Goal: Information Seeking & Learning: Learn about a topic

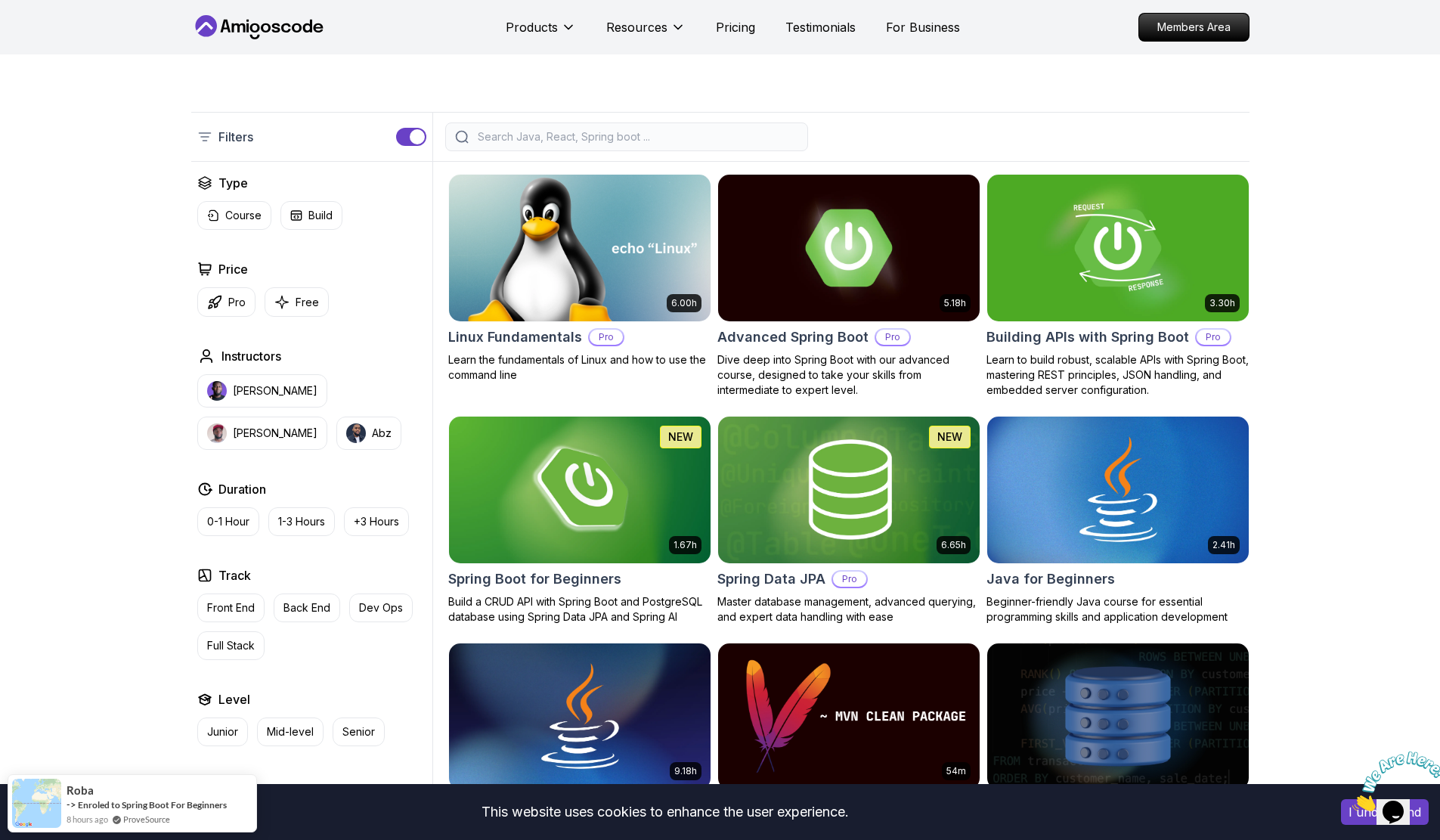
scroll to position [301, 0]
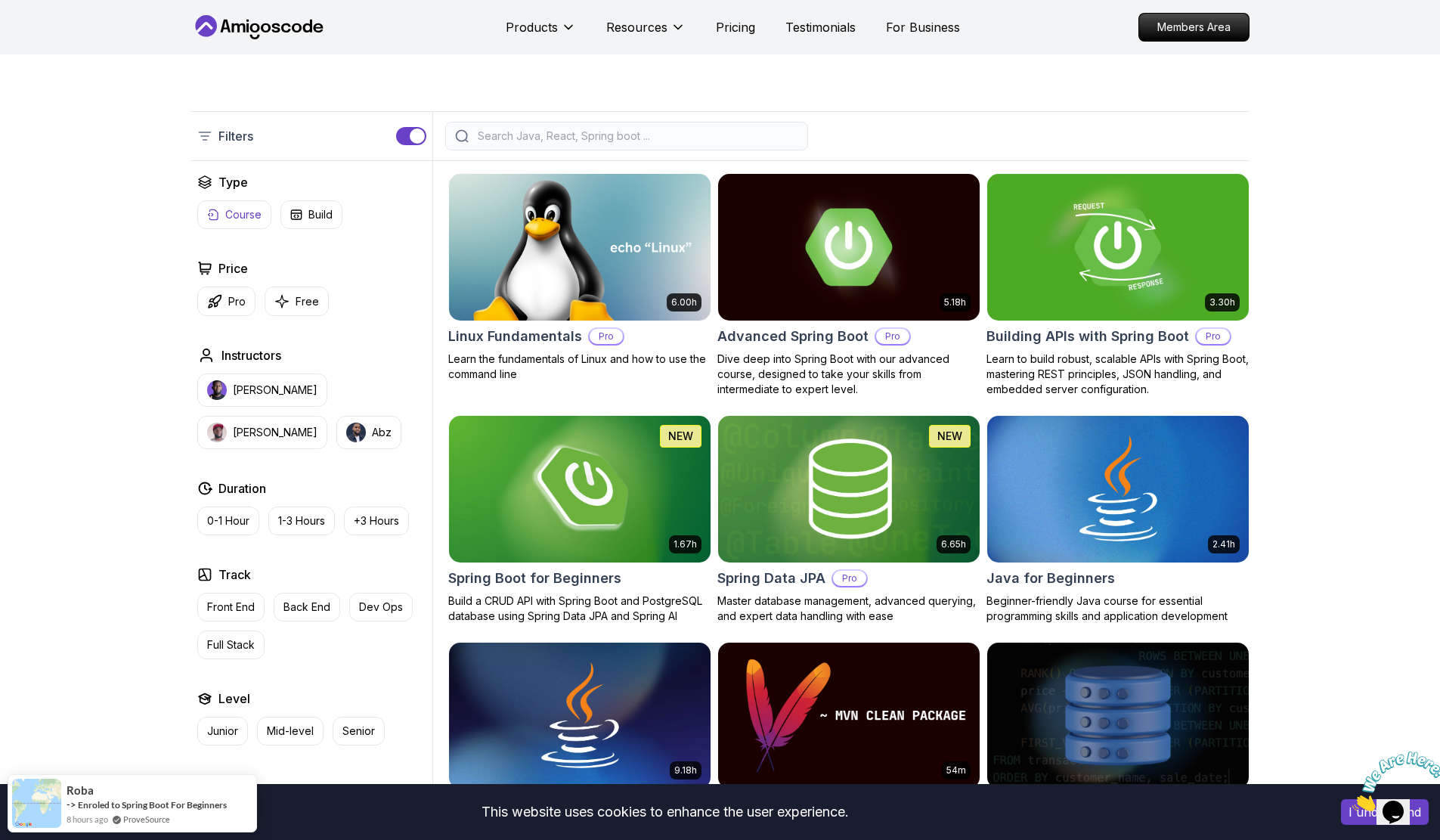
click at [246, 217] on p "Course" at bounding box center [243, 214] width 36 height 15
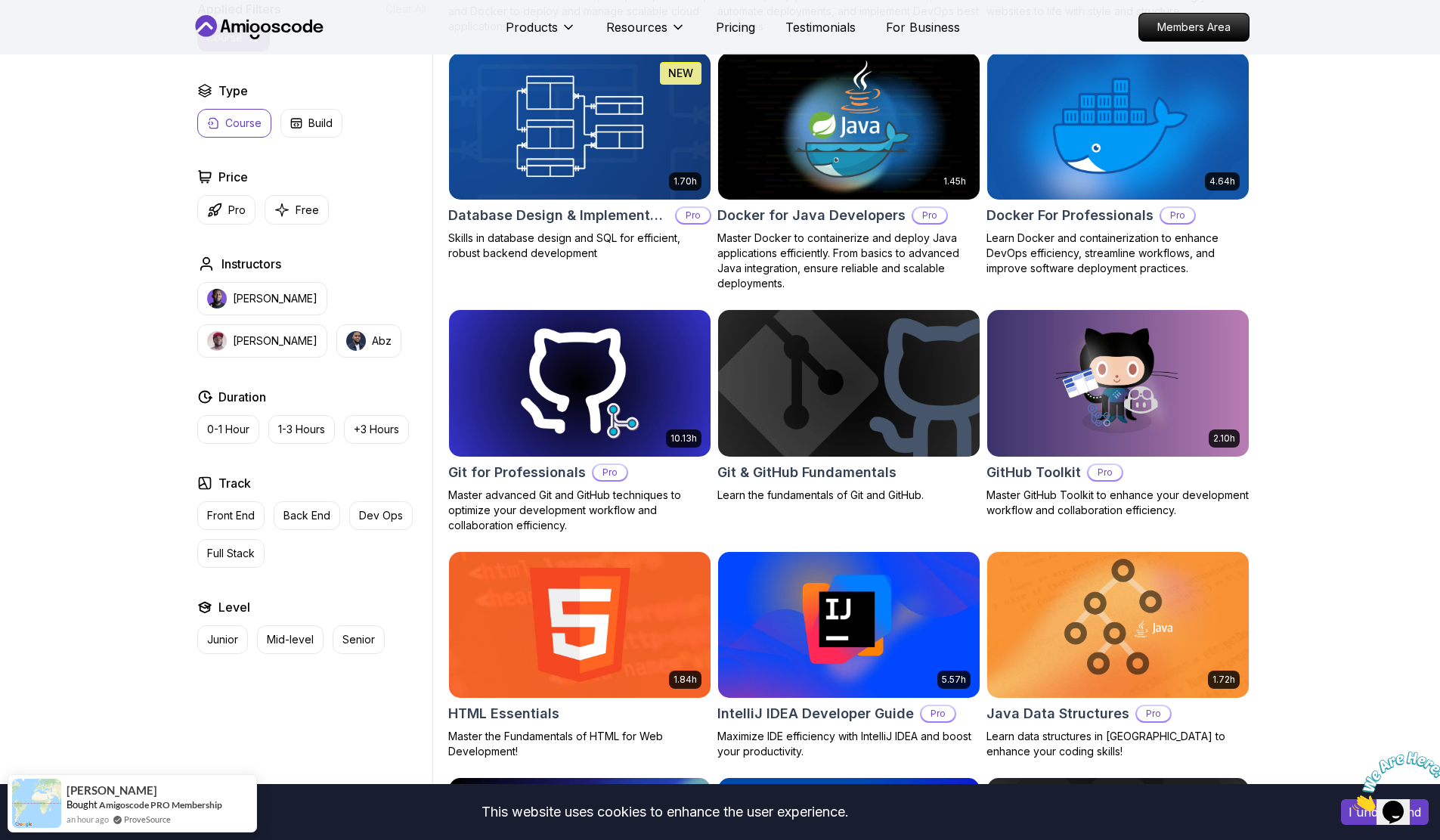
scroll to position [1360, 0]
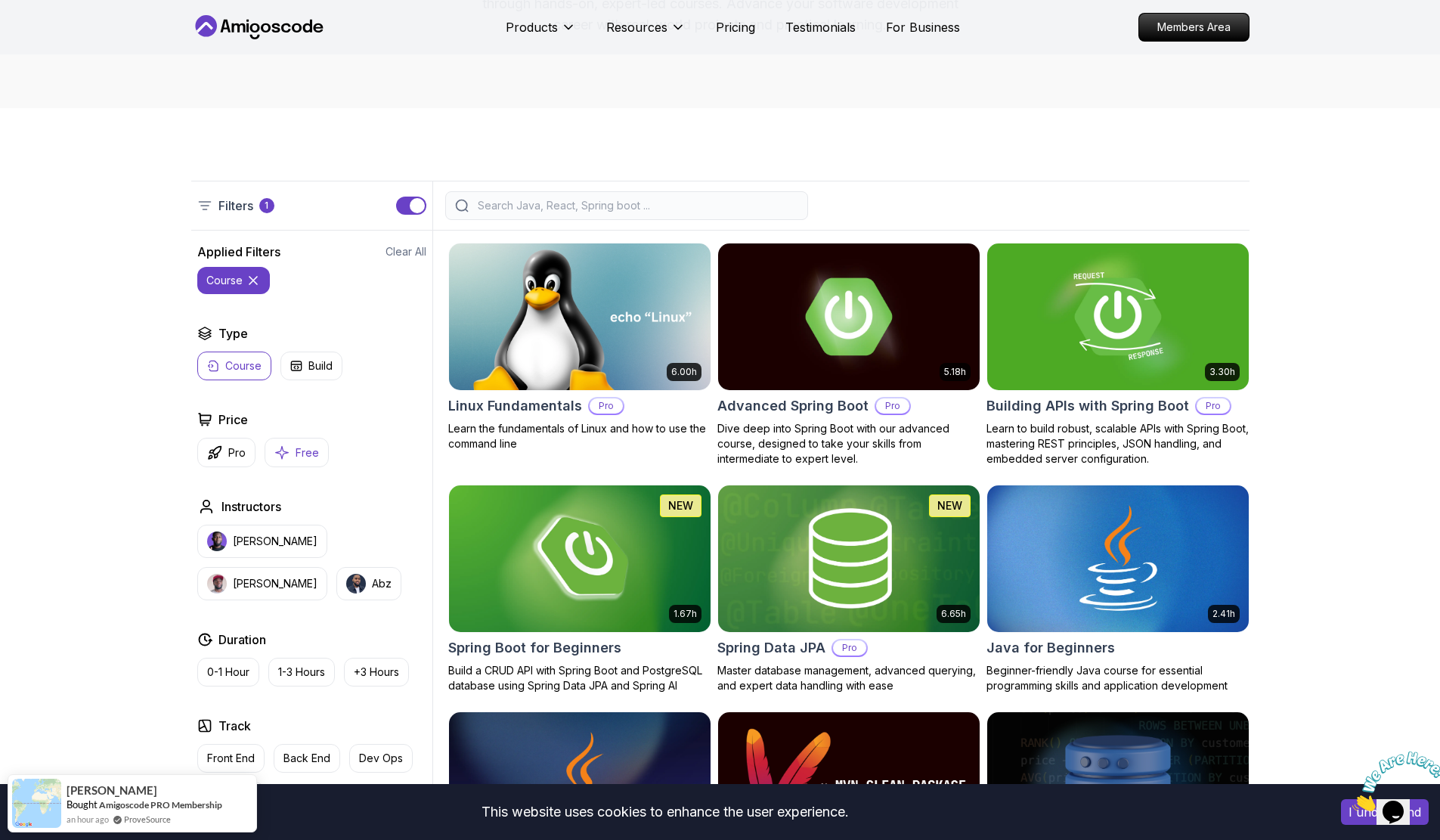
click at [313, 455] on p "Free" at bounding box center [307, 452] width 23 height 15
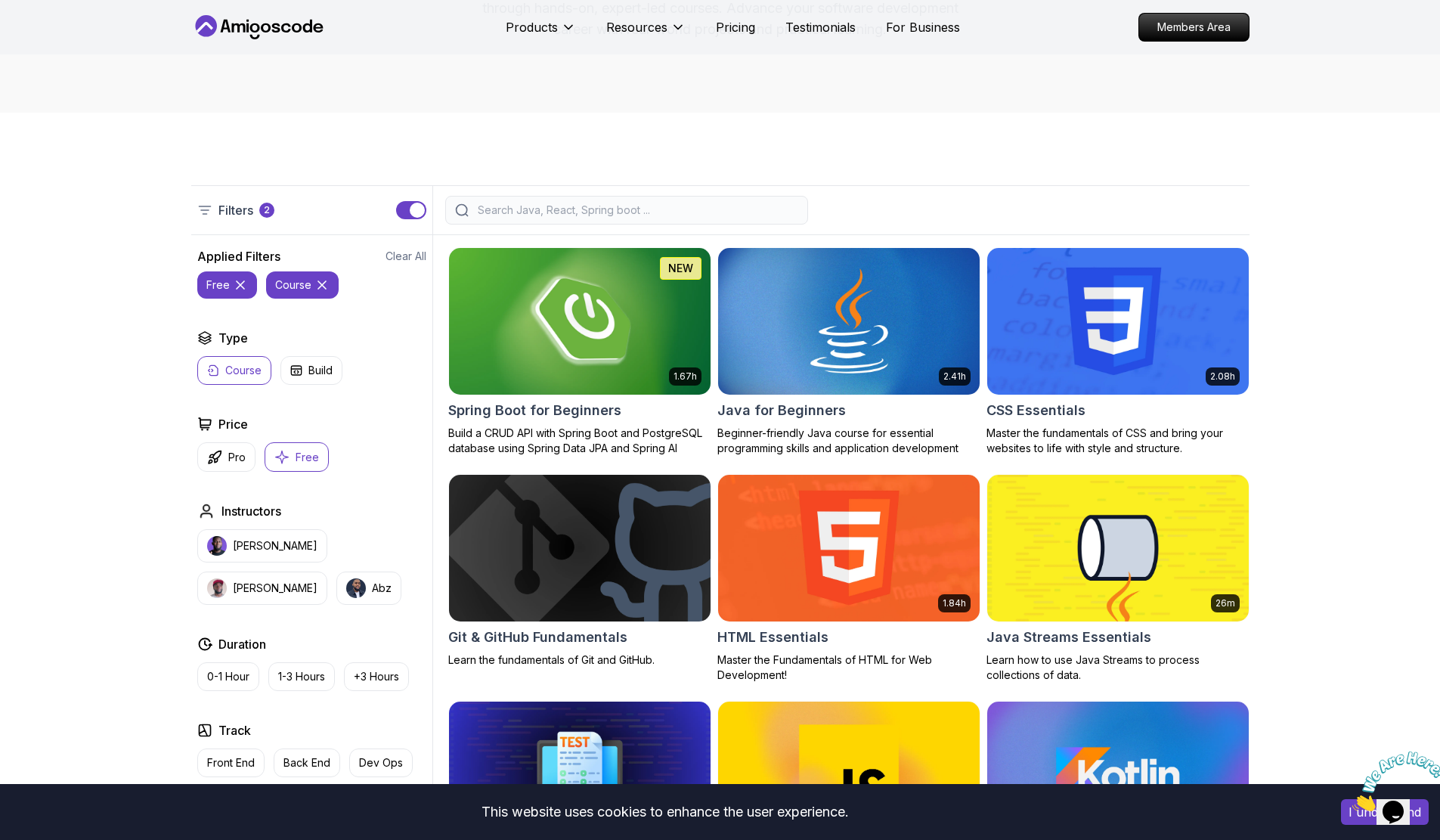
scroll to position [226, 0]
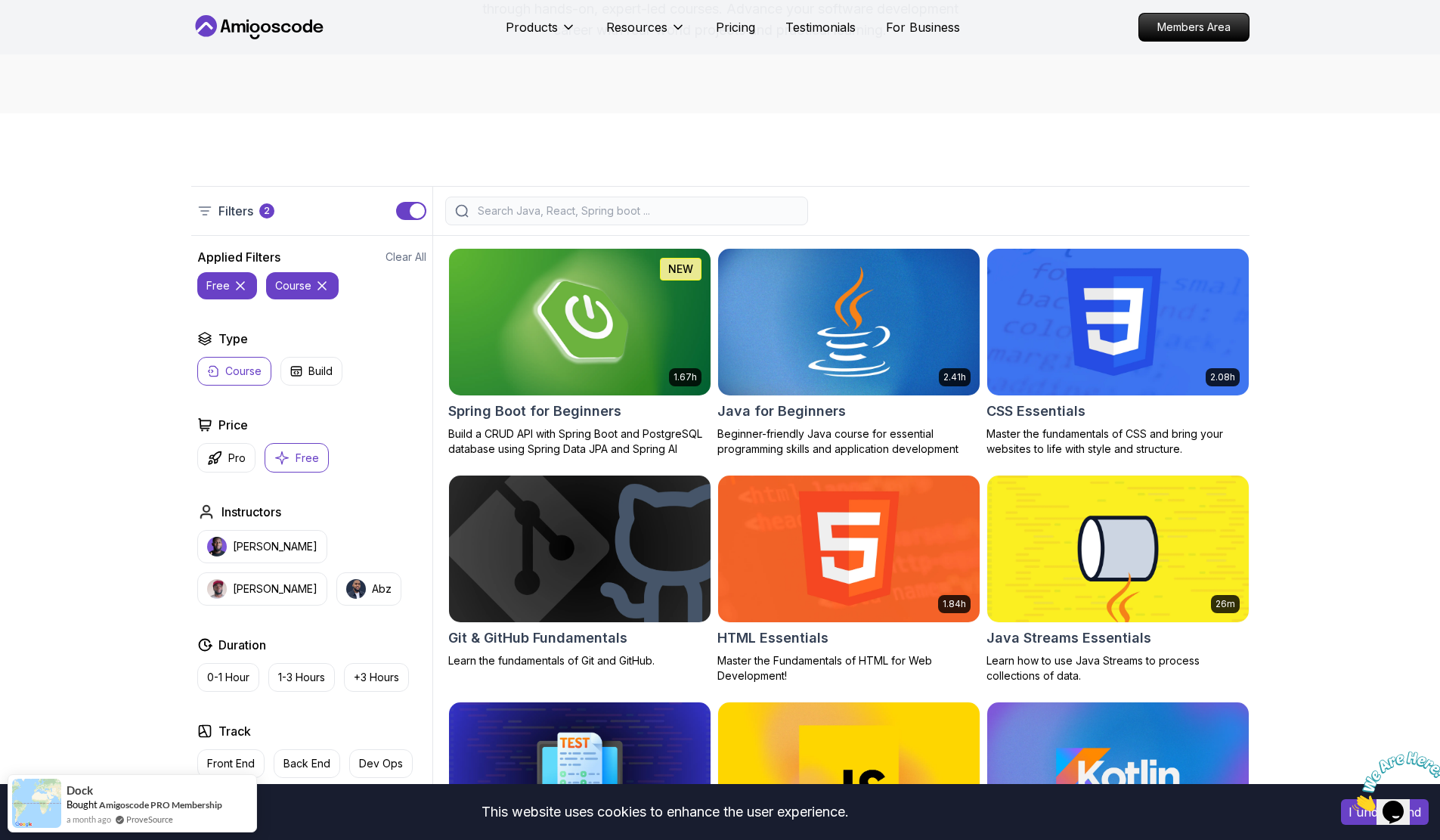
click at [936, 297] on body "This website uses cookies to enhance the user experience. I understand Products…" at bounding box center [720, 852] width 1440 height 2157
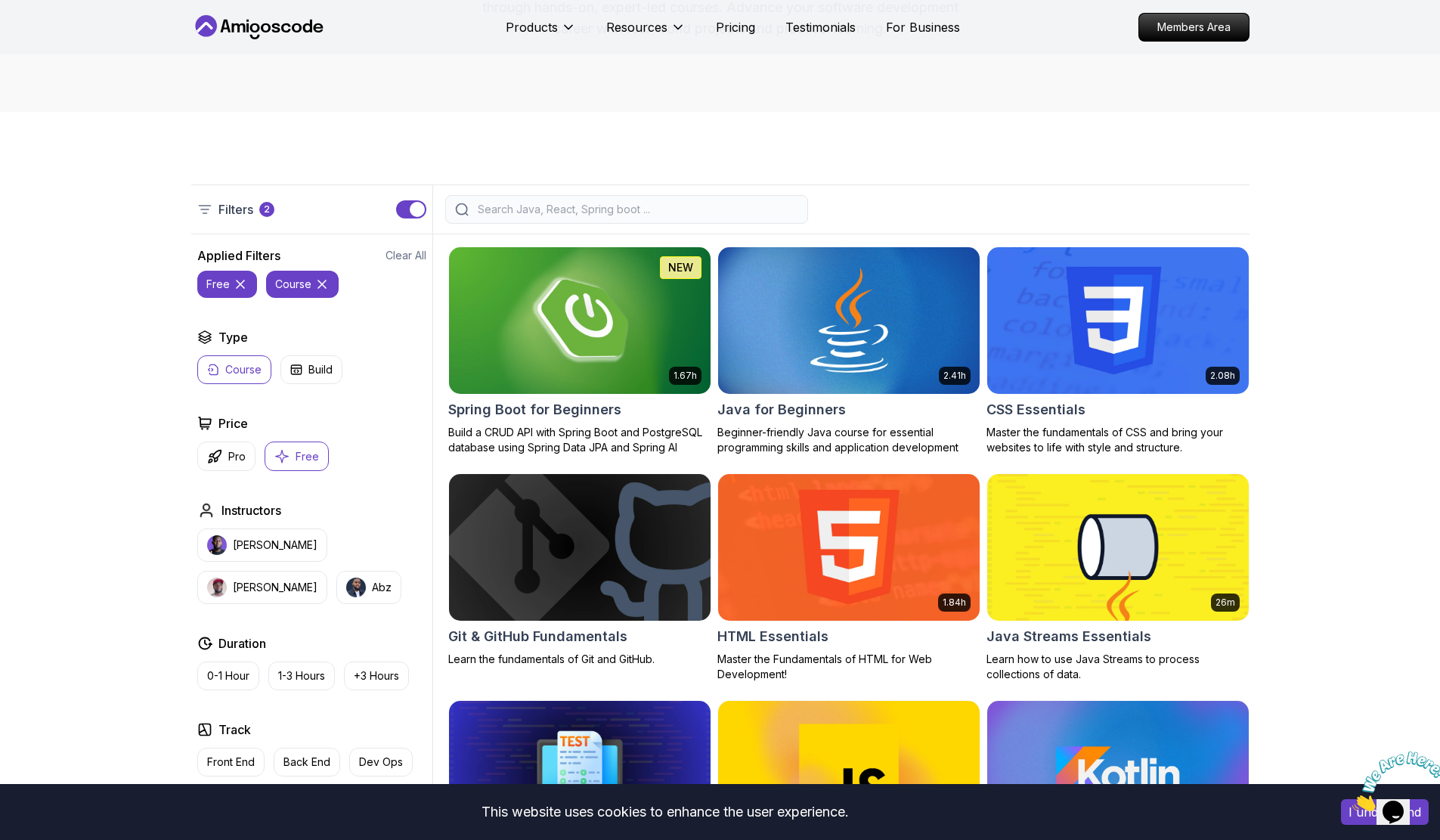
scroll to position [227, 0]
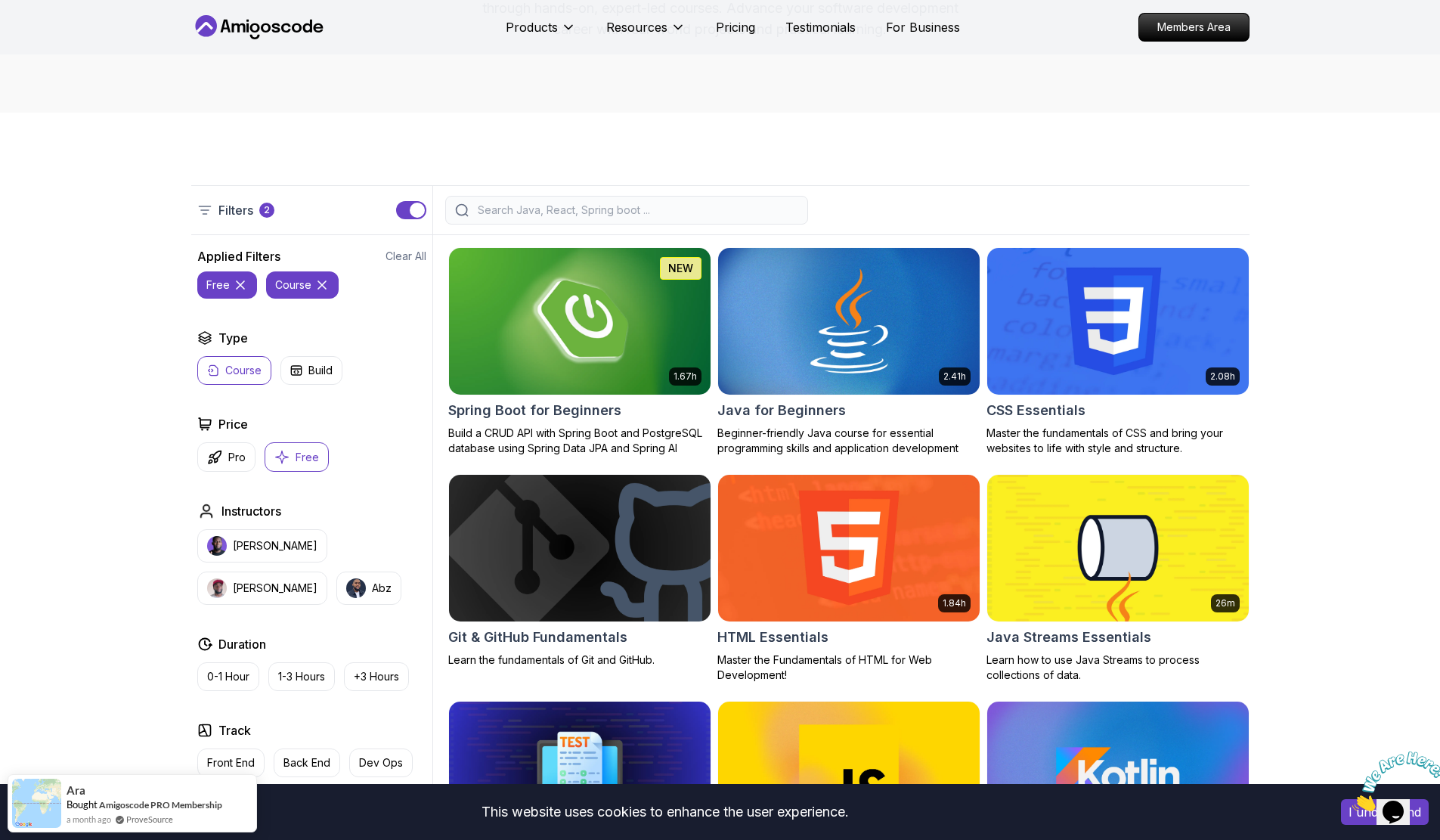
click at [324, 282] on icon at bounding box center [321, 284] width 15 height 15
click at [233, 282] on icon at bounding box center [240, 284] width 15 height 15
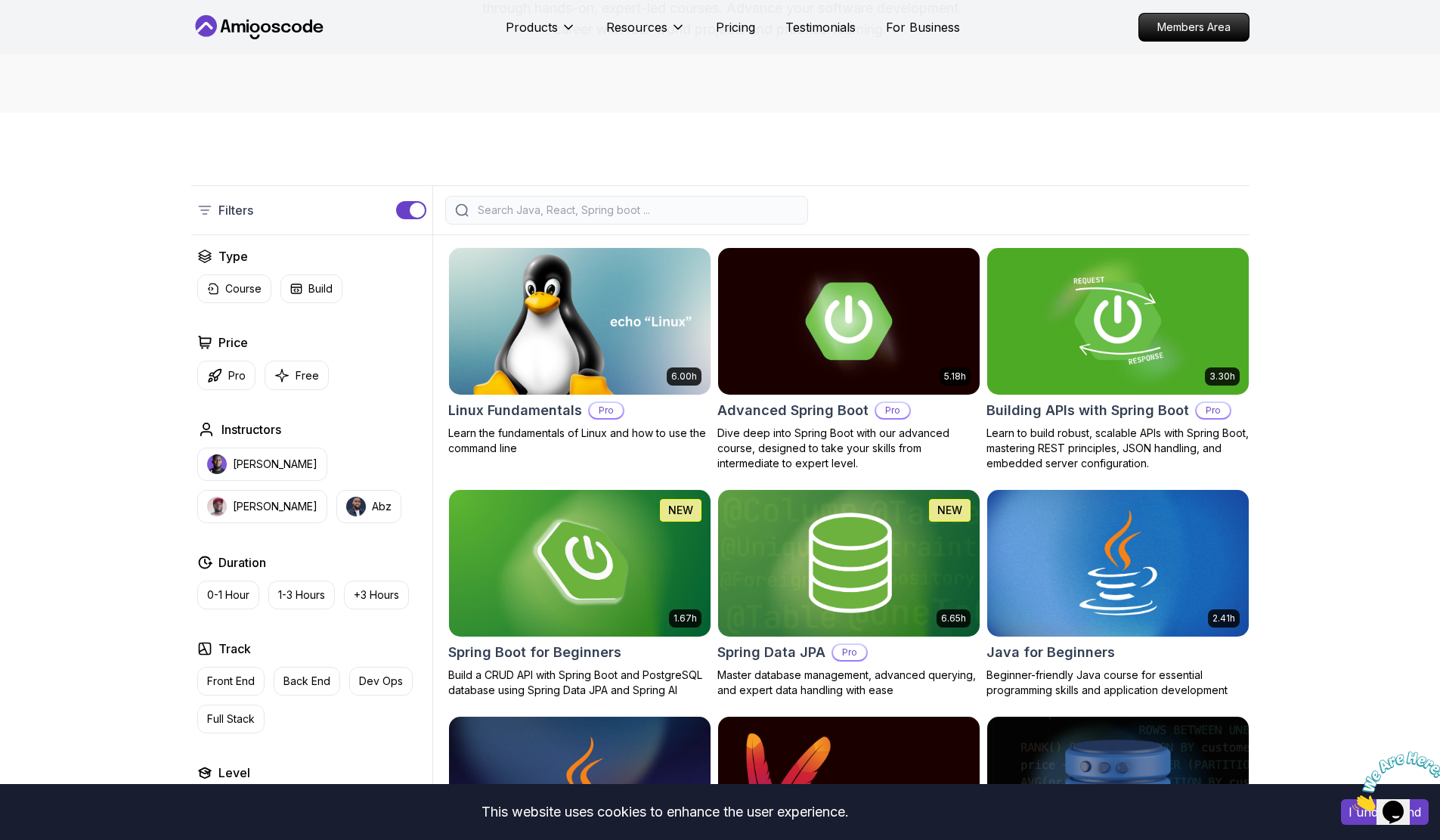
click at [592, 219] on div at bounding box center [626, 210] width 363 height 28
click at [669, 213] on input "search" at bounding box center [636, 210] width 324 height 15
type input "u"
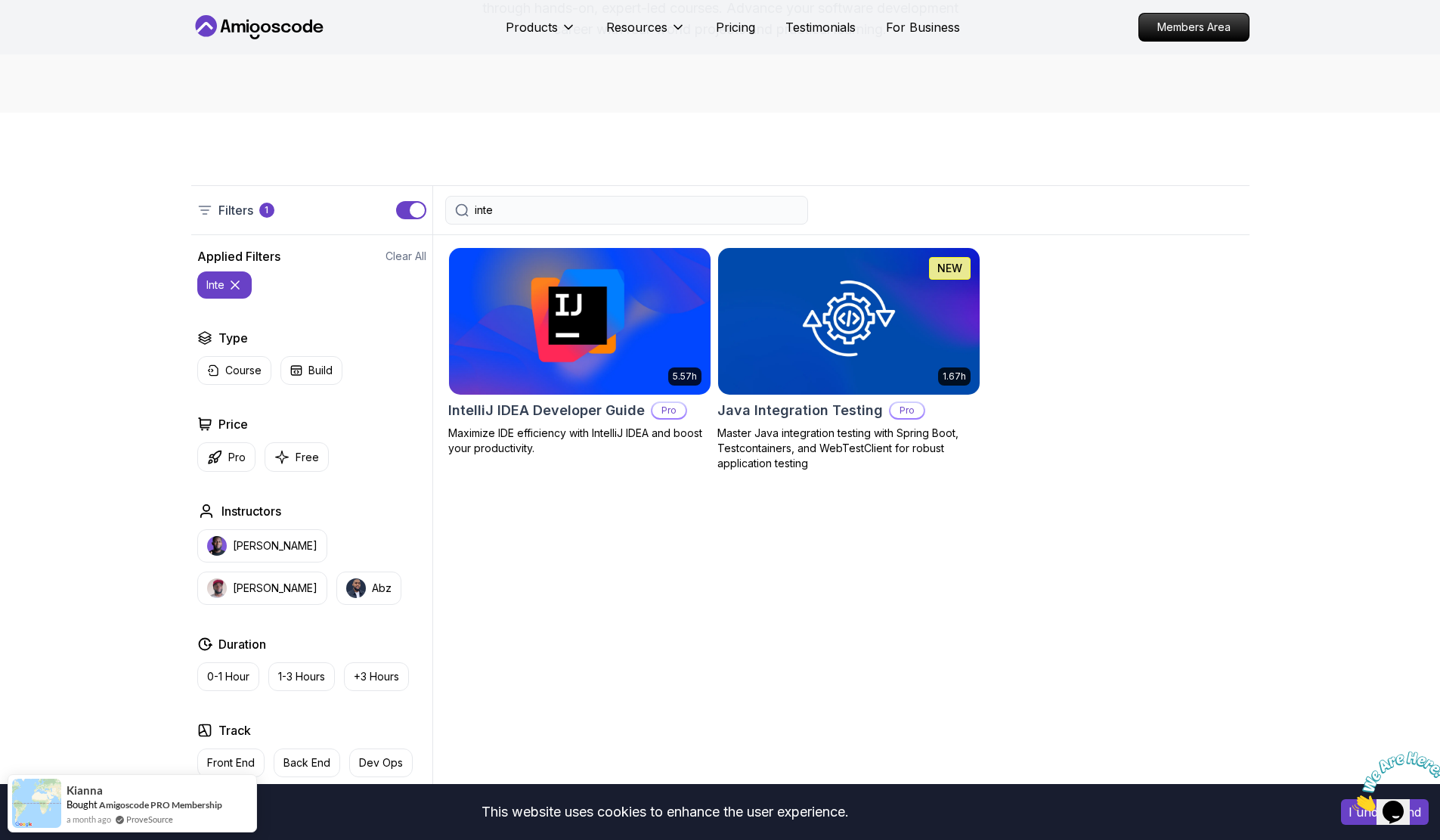
type input "inte"
click at [642, 351] on img at bounding box center [579, 320] width 274 height 153
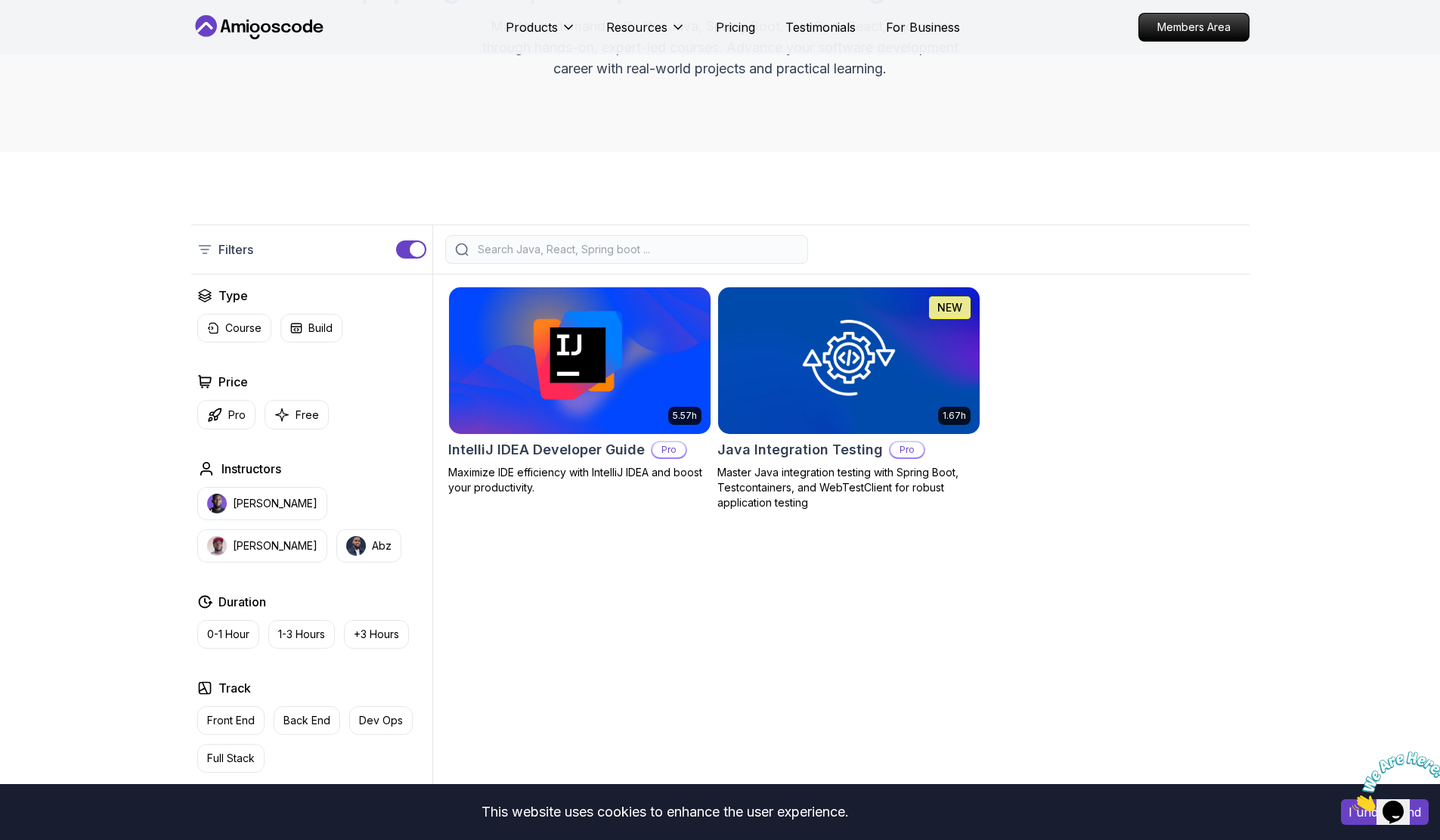
scroll to position [227, 0]
